Goal: Information Seeking & Learning: Learn about a topic

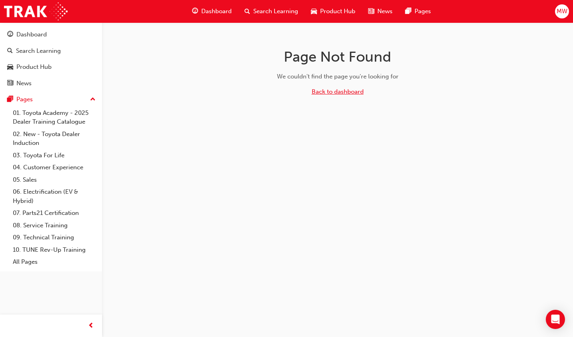
click at [343, 89] on link "Back to dashboard" at bounding box center [338, 91] width 52 height 7
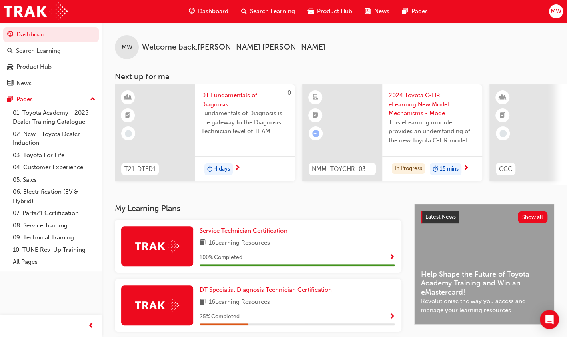
click at [375, 142] on div at bounding box center [342, 132] width 80 height 97
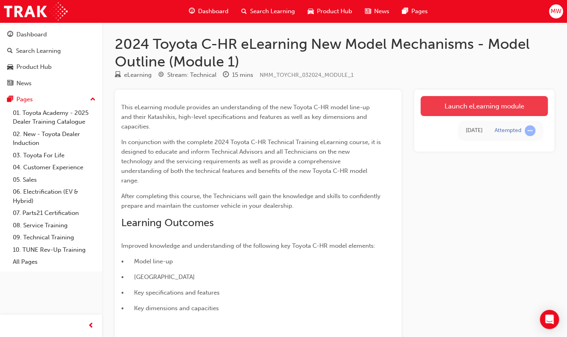
click at [411, 109] on link "Launch eLearning module" at bounding box center [484, 106] width 127 height 20
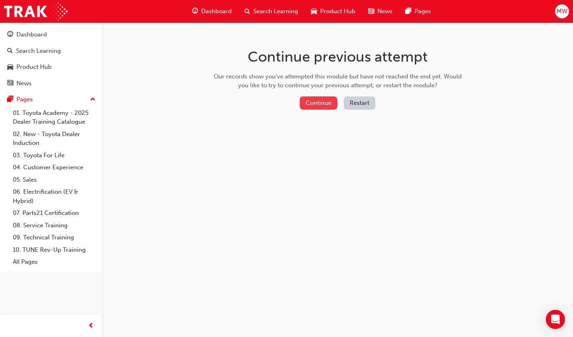
click at [336, 106] on button "Continue" at bounding box center [319, 102] width 38 height 13
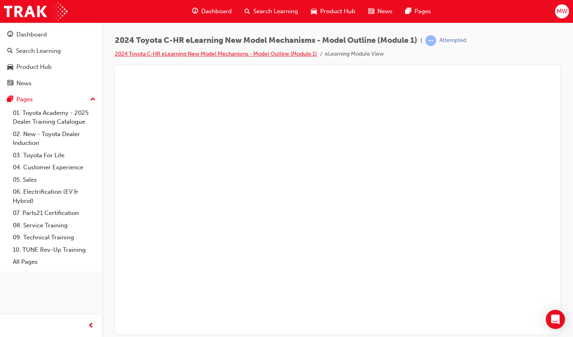
click at [166, 50] on link "2024 Toyota C-HR eLearning New Model Mechanisms - Model Outline (Module 1)" at bounding box center [216, 53] width 202 height 7
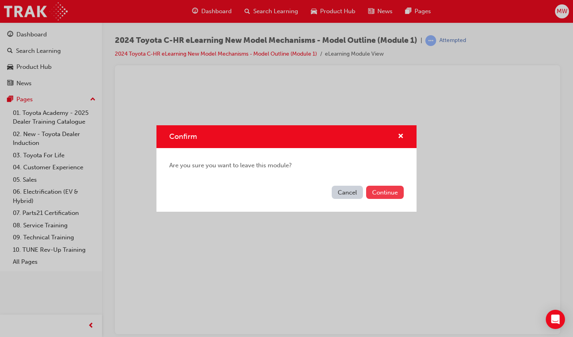
click at [381, 191] on button "Continue" at bounding box center [385, 192] width 38 height 13
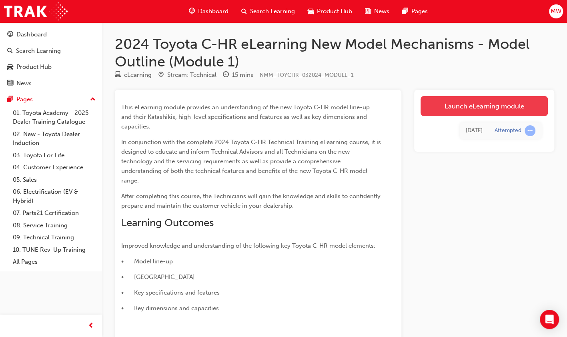
click at [411, 108] on link "Launch eLearning module" at bounding box center [484, 106] width 127 height 20
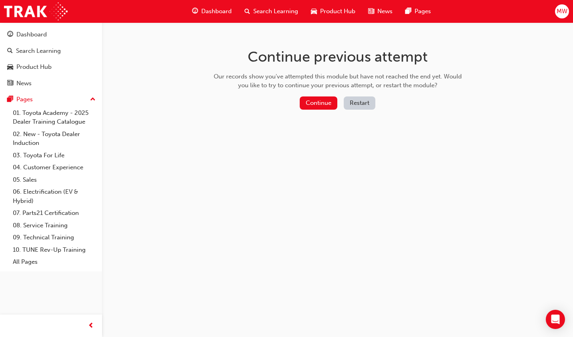
click at [359, 104] on button "Restart" at bounding box center [360, 102] width 32 height 13
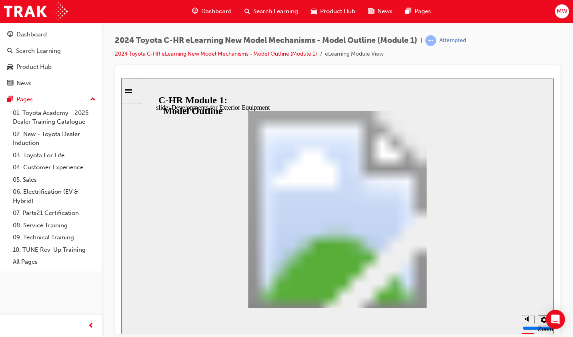
drag, startPoint x: 331, startPoint y: 157, endPoint x: 221, endPoint y: 187, distance: 114.1
drag, startPoint x: 221, startPoint y: 187, endPoint x: 261, endPoint y: 190, distance: 40.5
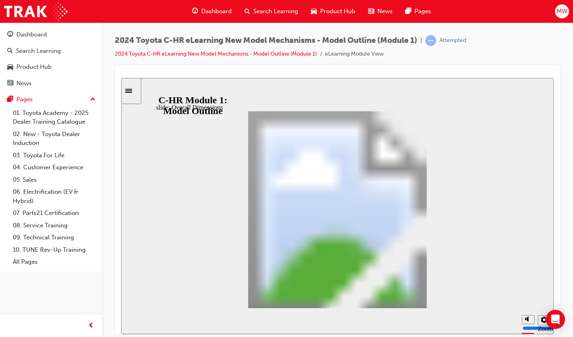
click at [132, 88] on div "Sidebar Toggle" at bounding box center [132, 91] width 14 height 6
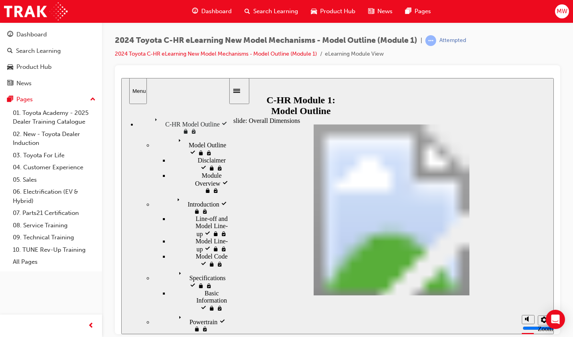
click at [241, 88] on icon "Sidebar Toggle" at bounding box center [239, 90] width 12 height 5
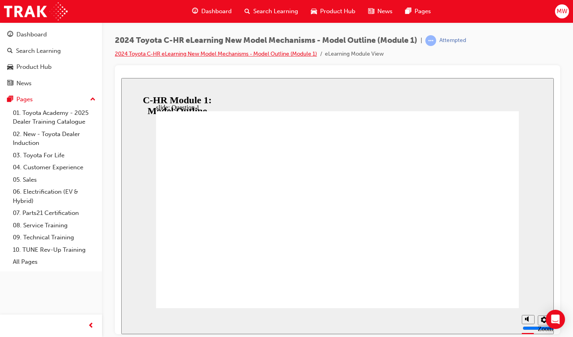
click at [245, 52] on link "2024 Toyota C-HR eLearning New Model Mechanisms - Model Outline (Module 1)" at bounding box center [216, 53] width 202 height 7
radio input "false"
radio input "true"
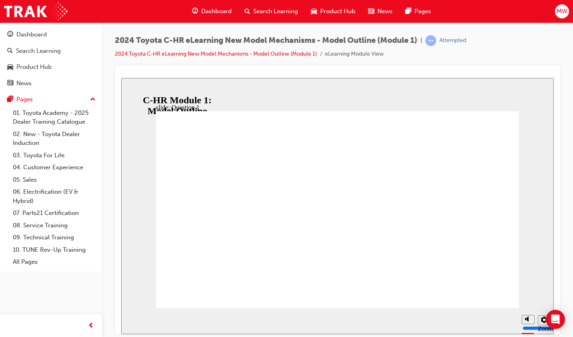
radio input "false"
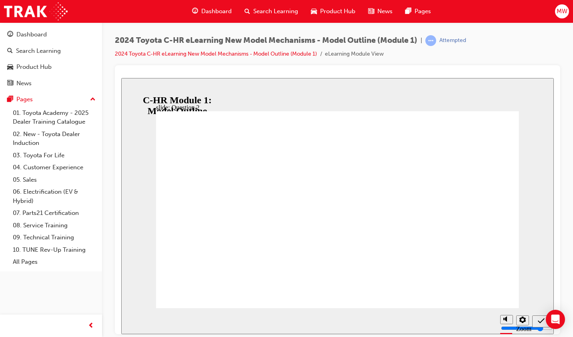
radio input "true"
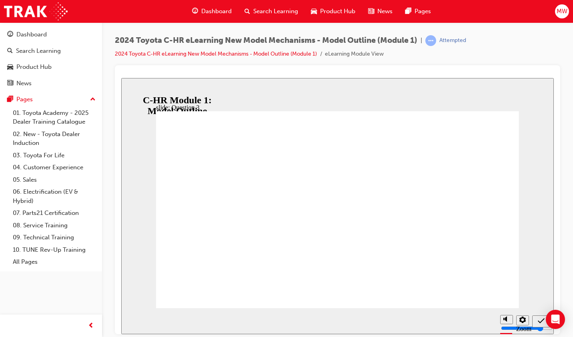
click at [132, 89] on icon "Sidebar Toggle" at bounding box center [128, 90] width 7 height 4
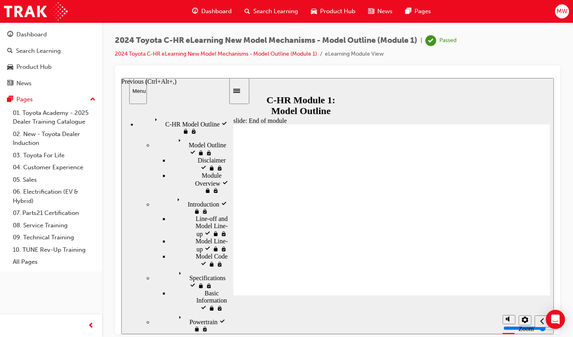
click at [411, 323] on div "Previous (Ctrl+Alt+Comma)" at bounding box center [542, 321] width 9 height 8
click at [43, 32] on div "Dashboard" at bounding box center [31, 34] width 30 height 9
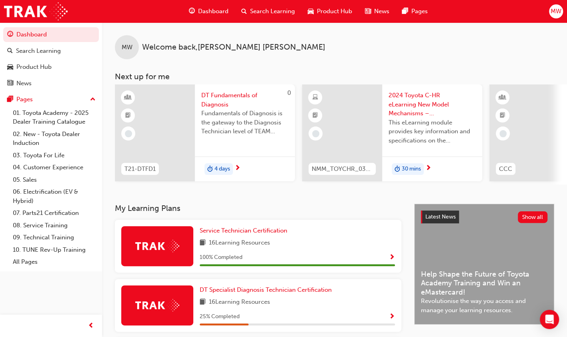
click at [411, 170] on div "30 mins" at bounding box center [432, 169] width 100 height 25
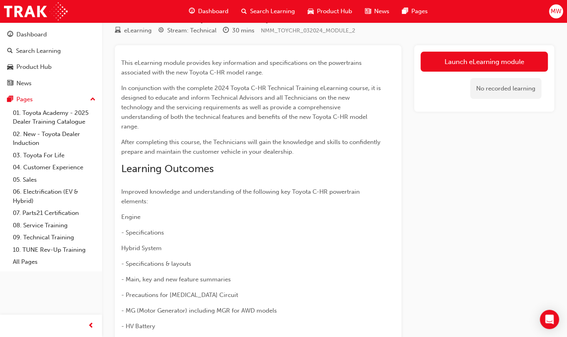
scroll to position [45, 0]
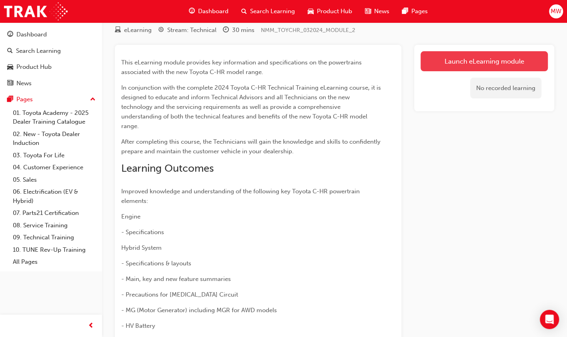
click at [411, 68] on link "Launch eLearning module" at bounding box center [484, 61] width 127 height 20
click at [411, 63] on link "Launch eLearning module" at bounding box center [484, 61] width 127 height 20
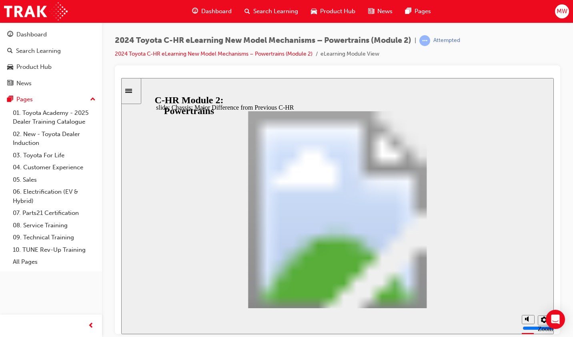
scroll to position [147, 0]
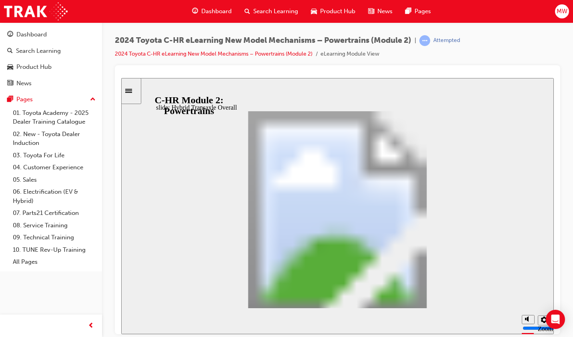
click at [137, 90] on icon "Sidebar Toggle" at bounding box center [131, 90] width 12 height 5
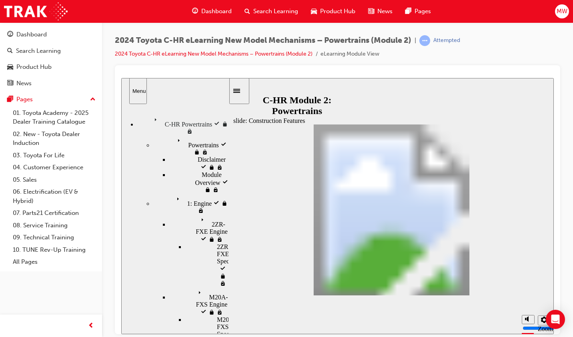
click at [243, 88] on div "Sidebar Toggle" at bounding box center [240, 91] width 14 height 6
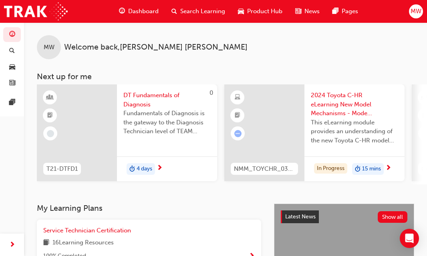
click at [330, 109] on span "2024 Toyota C-HR eLearning New Model Mechanisms - Model Outline (Module 1)" at bounding box center [354, 104] width 87 height 27
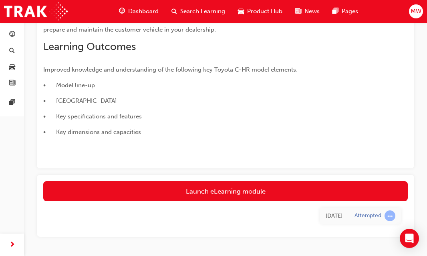
scroll to position [199, 0]
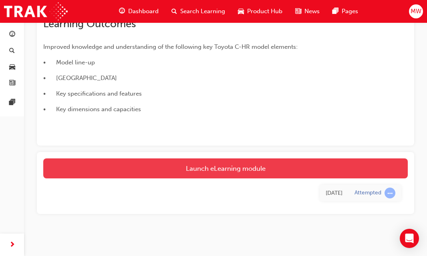
click at [251, 168] on link "Launch eLearning module" at bounding box center [225, 169] width 364 height 20
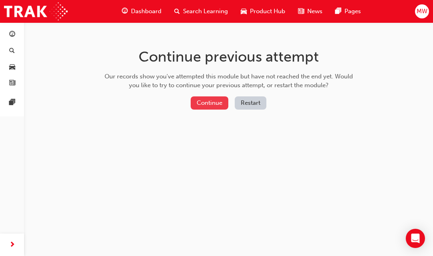
click at [212, 109] on button "Continue" at bounding box center [210, 102] width 38 height 13
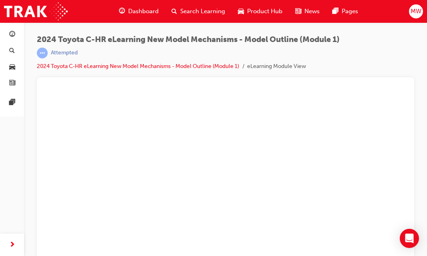
scroll to position [9, 0]
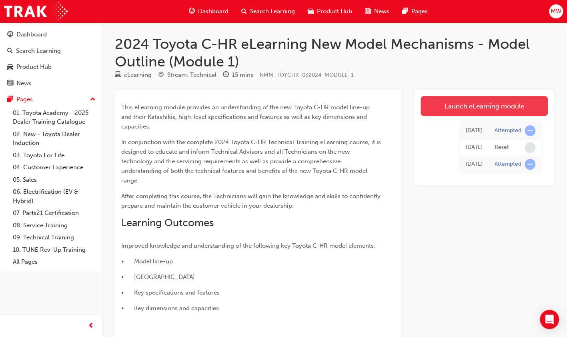
click at [512, 115] on link "Launch eLearning module" at bounding box center [484, 106] width 127 height 20
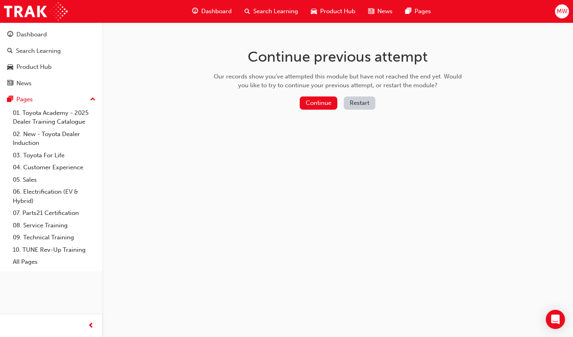
click at [354, 101] on button "Restart" at bounding box center [360, 102] width 32 height 13
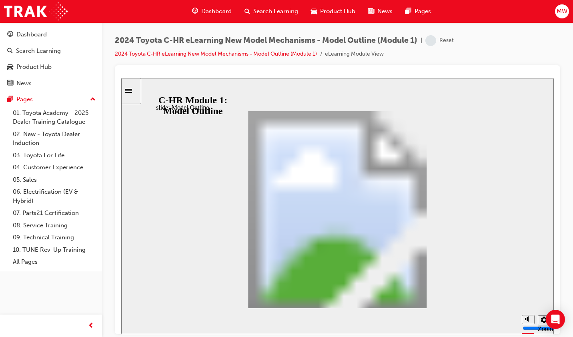
click at [136, 88] on div "Sidebar Toggle" at bounding box center [132, 91] width 14 height 6
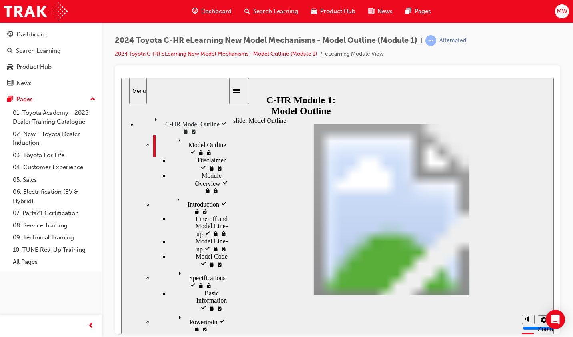
click at [173, 312] on div "Powertrain Powertrain" at bounding box center [190, 322] width 75 height 21
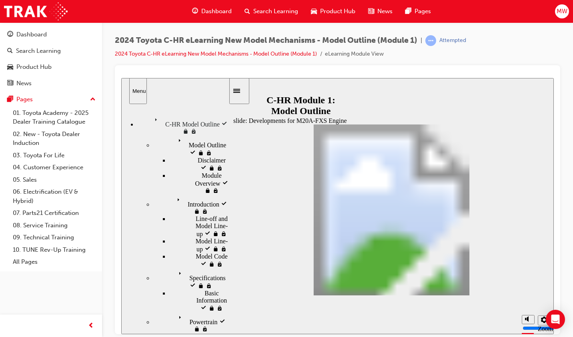
click at [189, 268] on div "Specifications Specifications" at bounding box center [190, 279] width 75 height 22
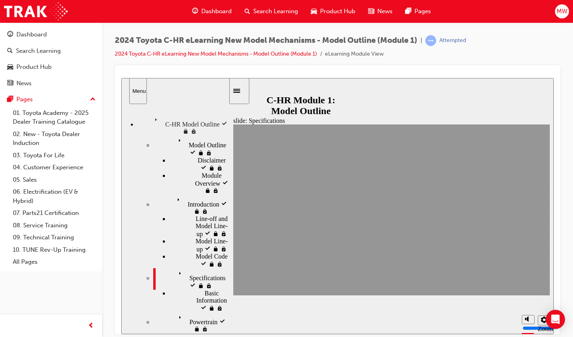
click at [195, 312] on div "Powertrain Powertrain" at bounding box center [190, 322] width 75 height 21
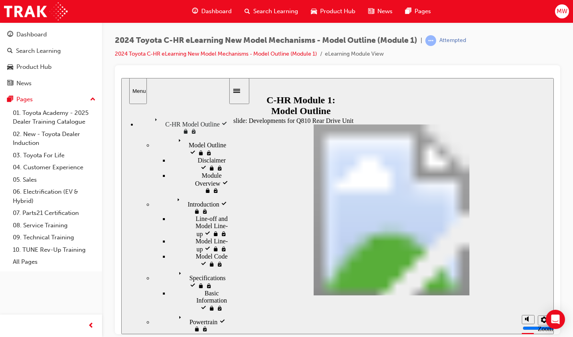
click at [178, 268] on div "Specifications Specifications" at bounding box center [190, 279] width 75 height 22
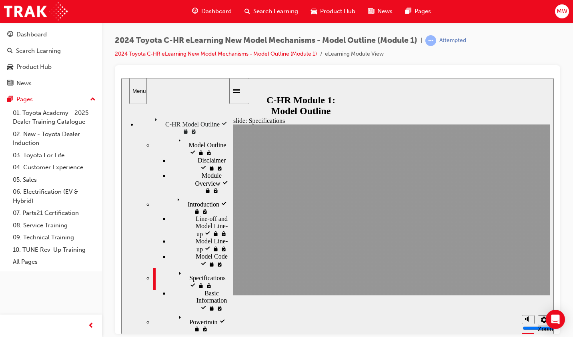
click at [205, 289] on span "Basic Information" at bounding box center [220, 296] width 30 height 14
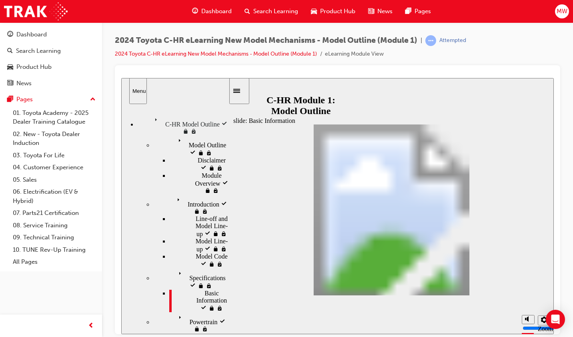
click at [174, 194] on span "Introduction" at bounding box center [190, 197] width 32 height 7
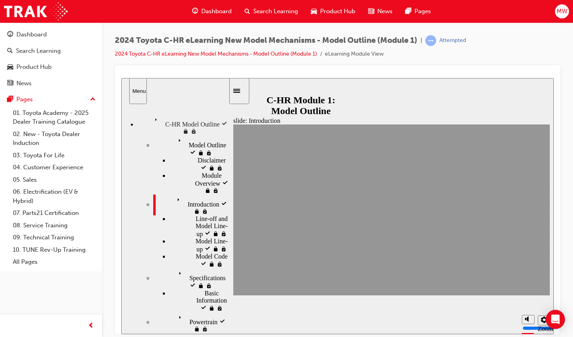
click at [196, 237] on span "Model Line-up" at bounding box center [212, 244] width 33 height 14
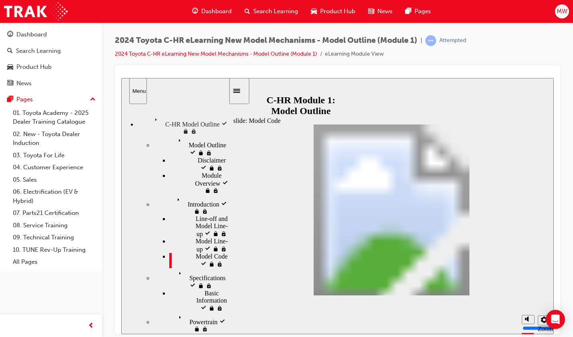
click at [203, 215] on span "Line-off and Model Line-up" at bounding box center [212, 226] width 33 height 22
click at [196, 237] on span "Model Line-up visited" at bounding box center [212, 244] width 33 height 14
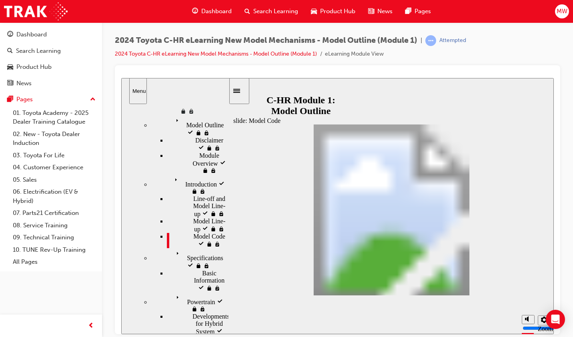
scroll to position [20, 2]
click at [189, 292] on div "Powertrain visited Powertrain" at bounding box center [188, 302] width 75 height 21
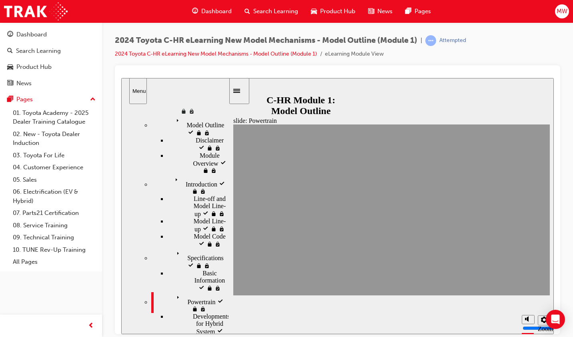
click at [174, 248] on span "Specifications visited" at bounding box center [200, 255] width 53 height 14
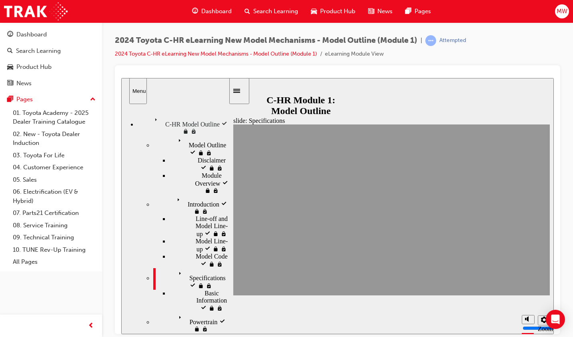
click at [190, 312] on div "Powertrain visited Powertrain" at bounding box center [190, 322] width 75 height 21
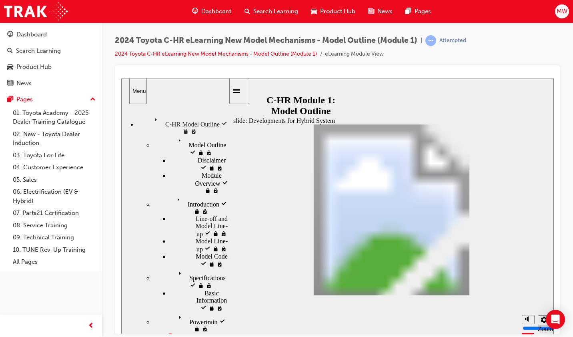
scroll to position [56, 0]
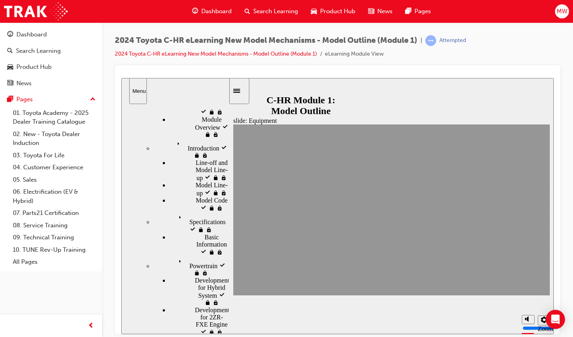
scroll to position [2, 0]
